Goal: Check status: Check status

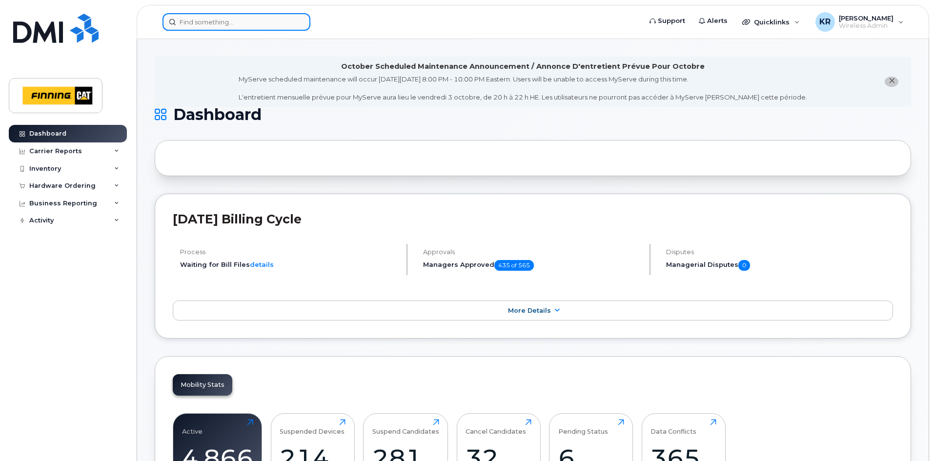
click at [208, 25] on input at bounding box center [237, 22] width 148 height 18
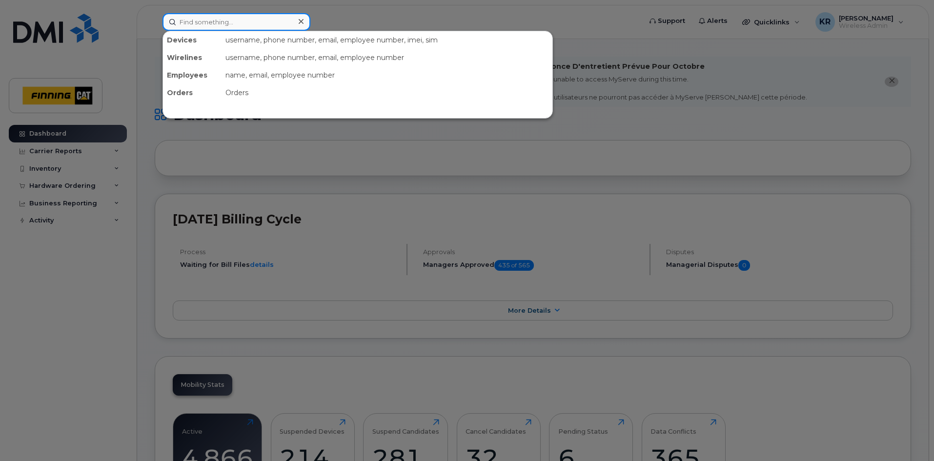
paste input "[PERSON_NAME]"
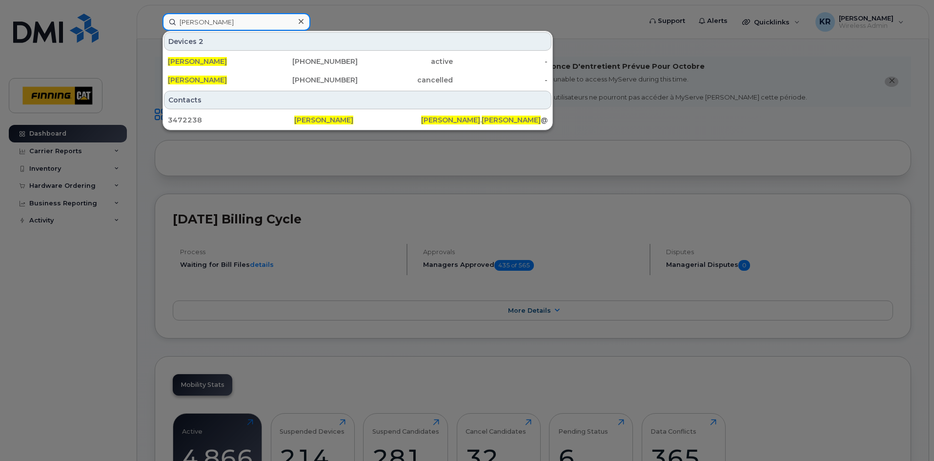
type input "[PERSON_NAME]"
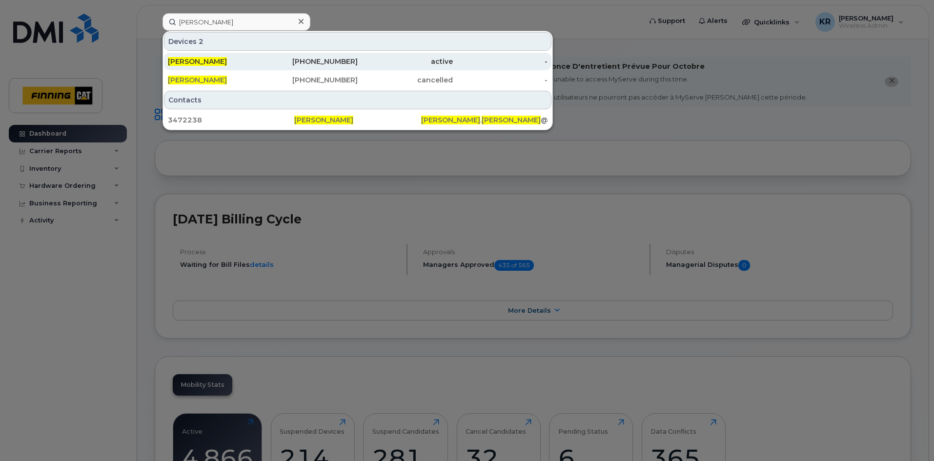
click at [340, 61] on div "780-799-0380" at bounding box center [310, 62] width 95 height 10
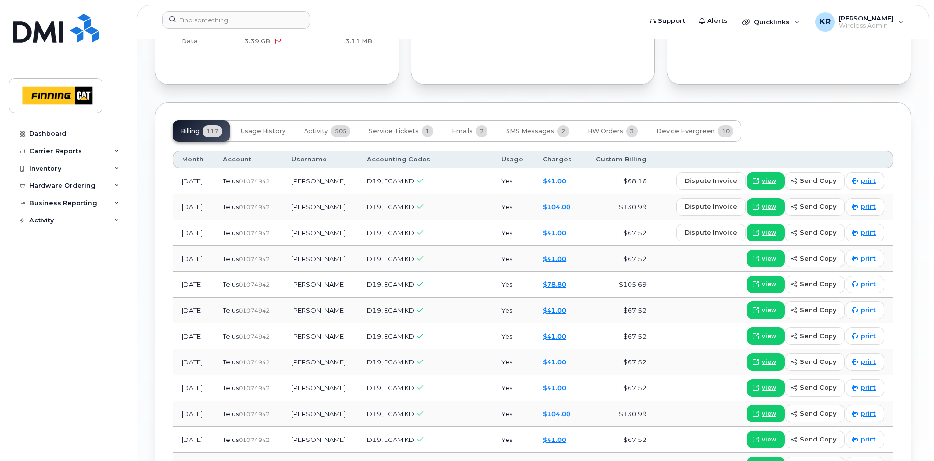
scroll to position [1074, 0]
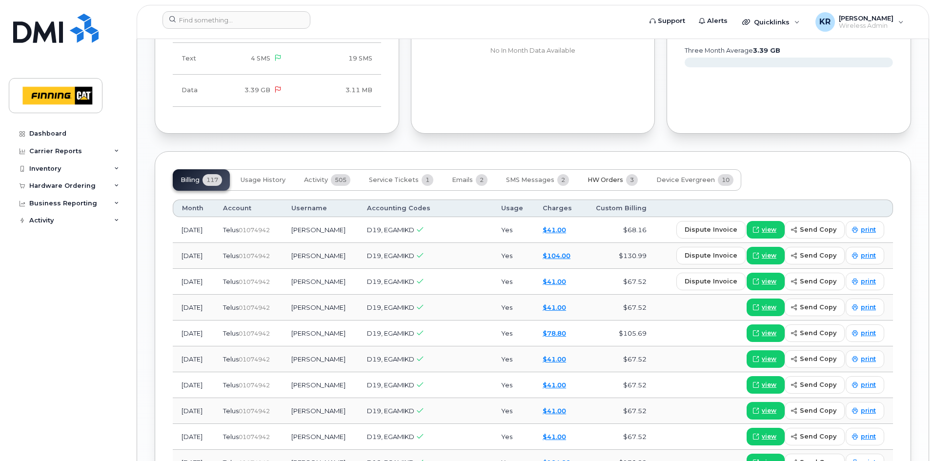
click at [603, 176] on span "HW Orders" at bounding box center [606, 180] width 36 height 8
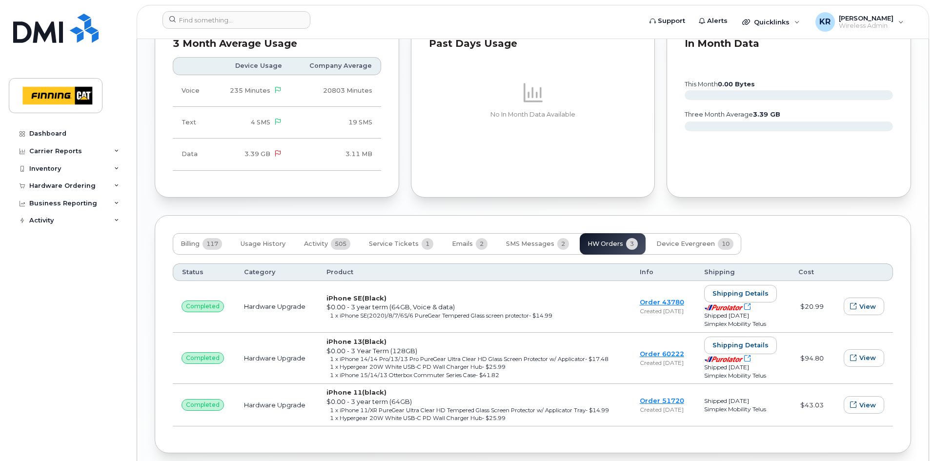
scroll to position [1042, 0]
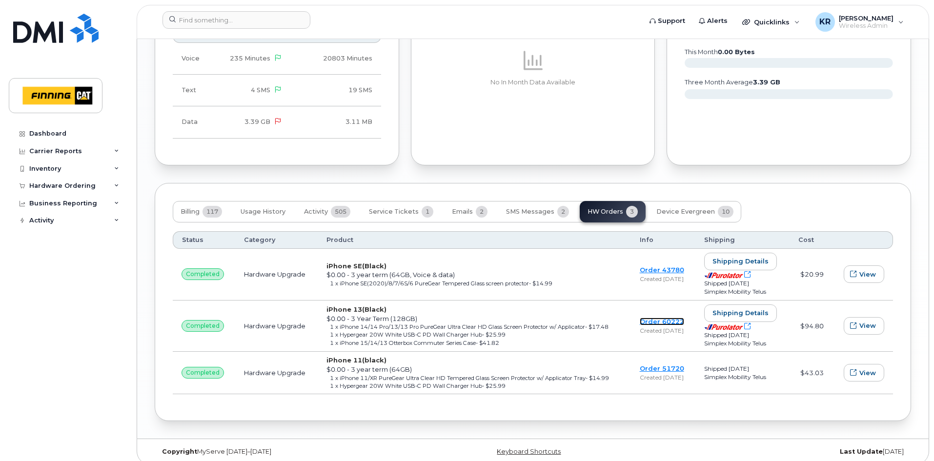
click at [649, 318] on link "Order 60222" at bounding box center [662, 322] width 44 height 8
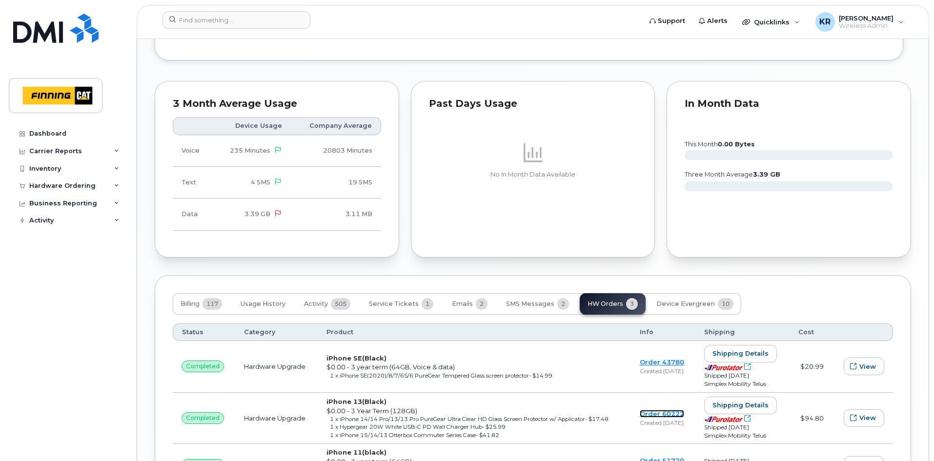
scroll to position [847, 0]
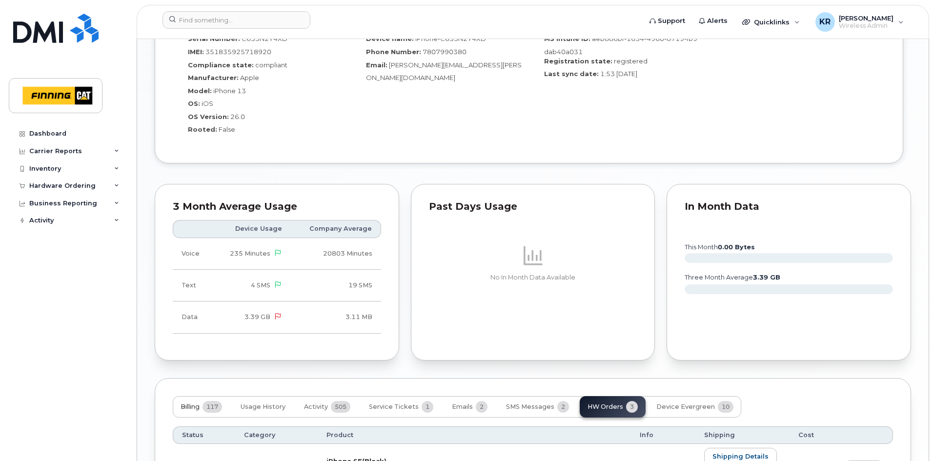
click at [193, 403] on span "Billing" at bounding box center [190, 407] width 19 height 8
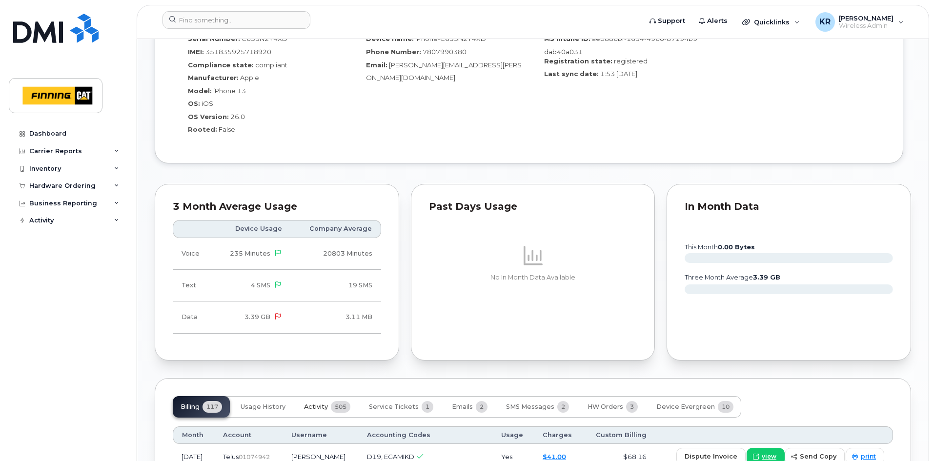
click at [313, 403] on span "Activity" at bounding box center [316, 407] width 24 height 8
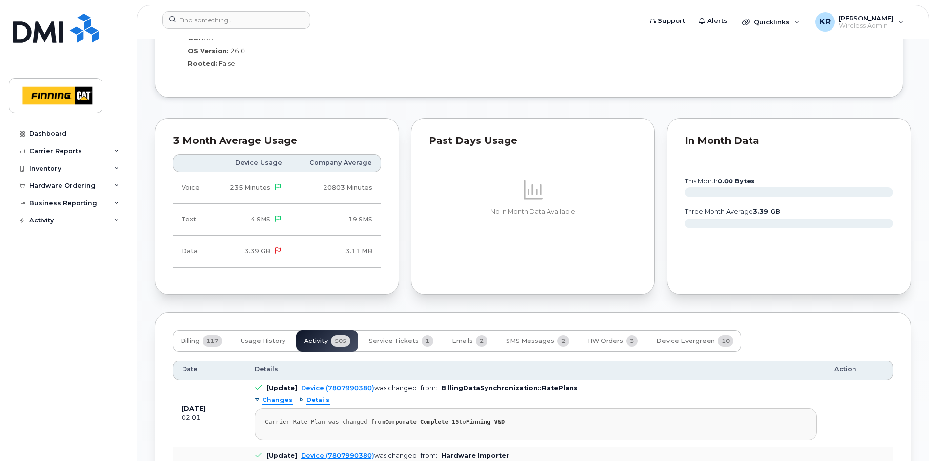
scroll to position [896, 0]
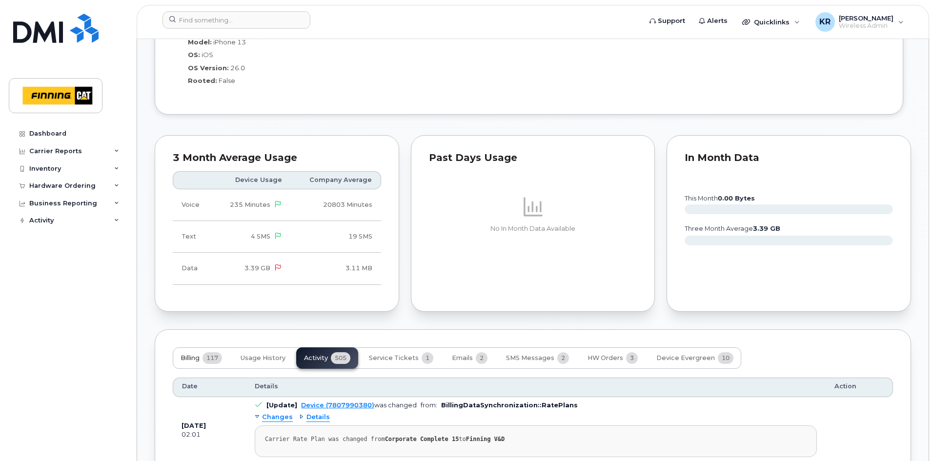
click at [189, 354] on span "Billing" at bounding box center [190, 358] width 19 height 8
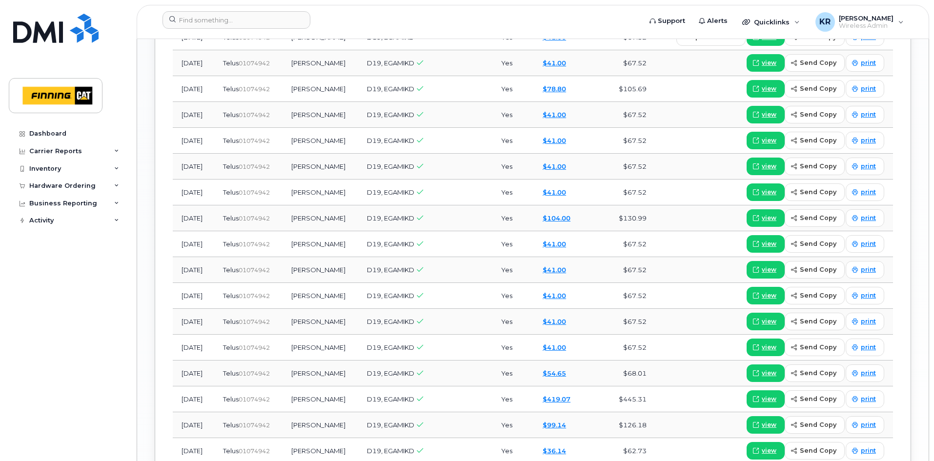
scroll to position [1384, 0]
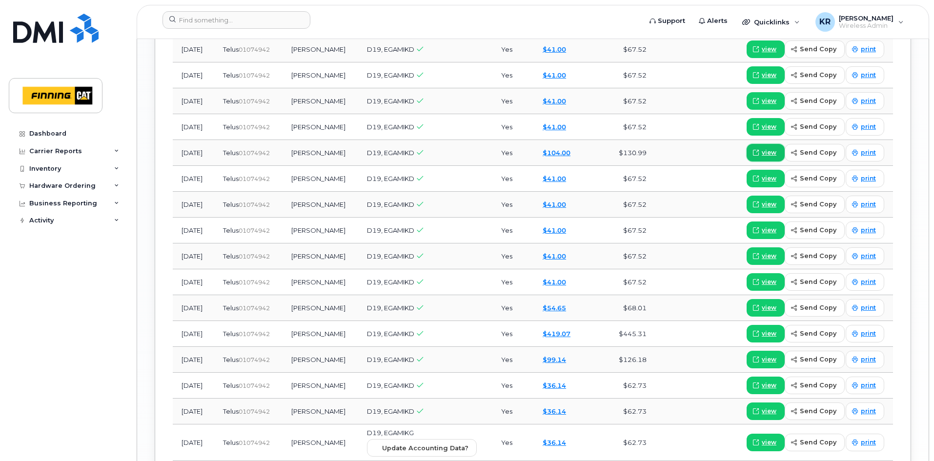
click at [775, 148] on span "view" at bounding box center [769, 152] width 15 height 9
click at [565, 330] on link "$419.07" at bounding box center [557, 334] width 28 height 8
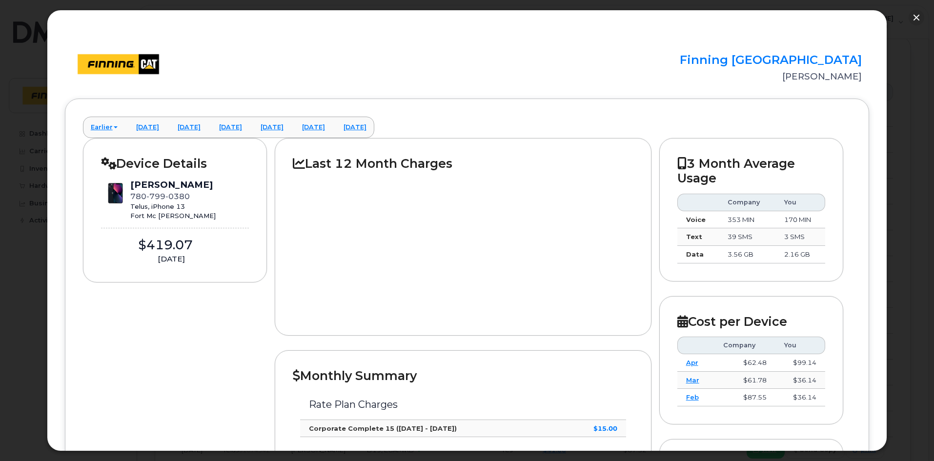
scroll to position [1188, 0]
click at [912, 17] on button "button" at bounding box center [917, 18] width 16 height 16
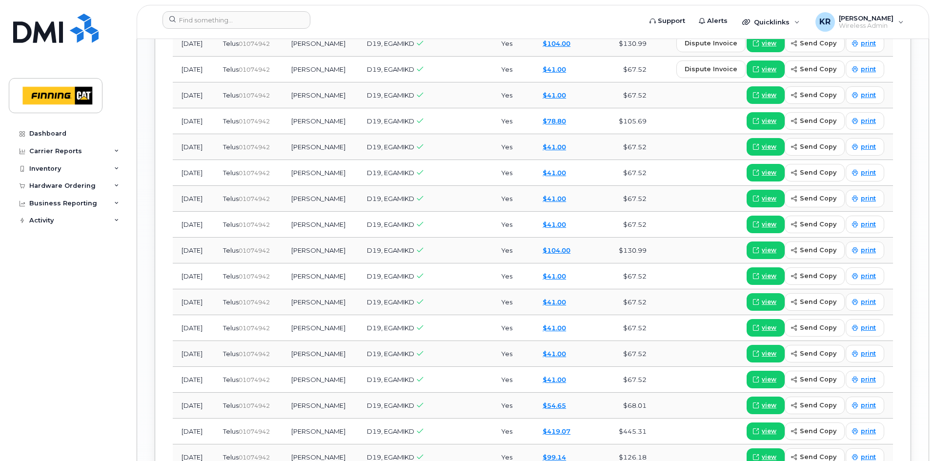
scroll to position [1335, 0]
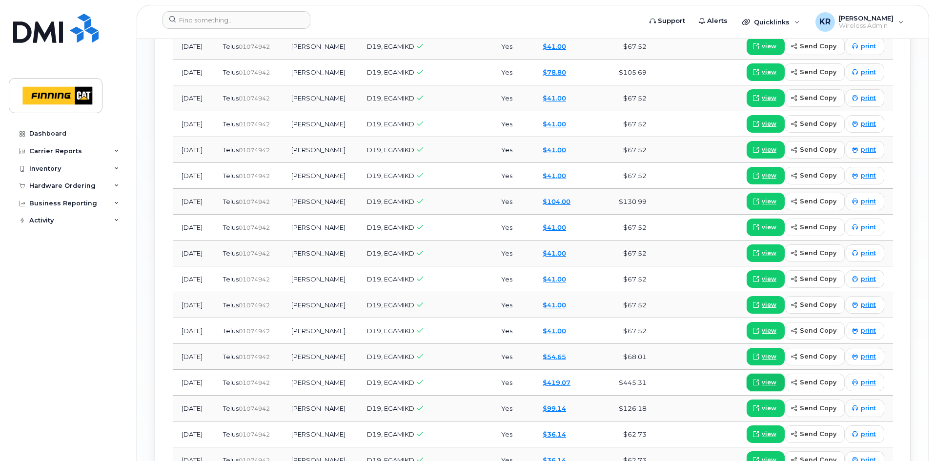
click at [769, 378] on span "view" at bounding box center [769, 382] width 15 height 9
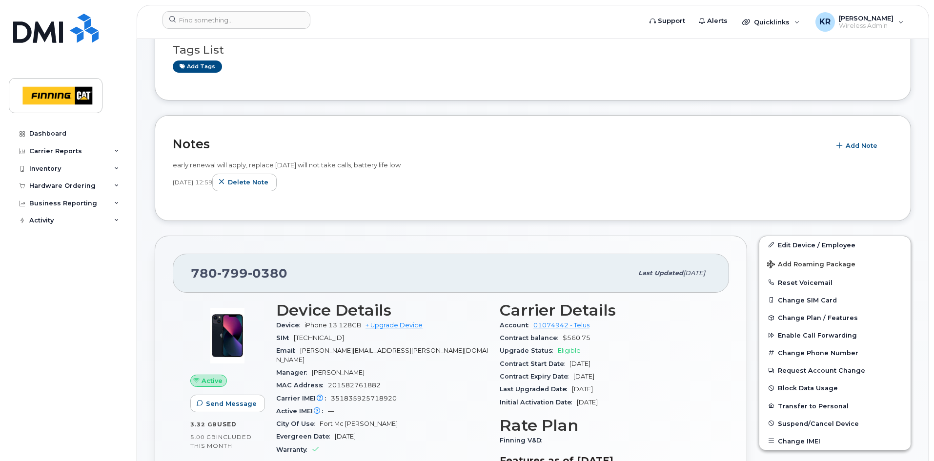
scroll to position [146, 0]
